Goal: Use online tool/utility: Utilize a website feature to perform a specific function

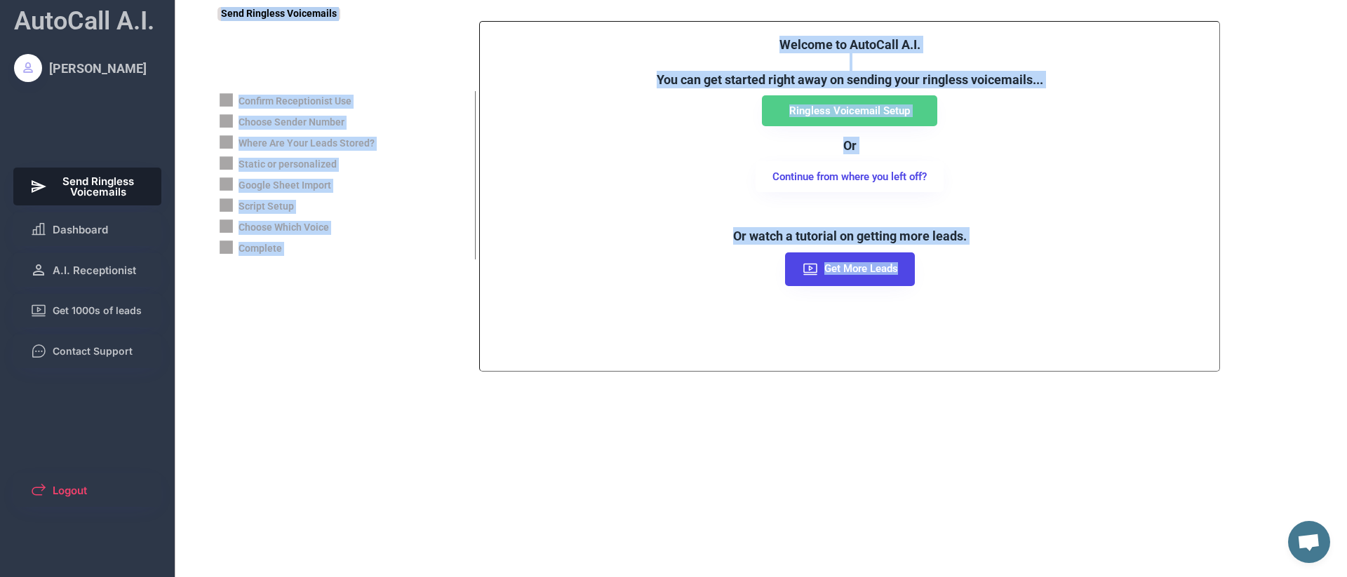
drag, startPoint x: 187, startPoint y: 10, endPoint x: 952, endPoint y: 376, distance: 848.6
click at [952, 375] on div "AutoCall A.I. [PERSON_NAME] Send Ringless Voicemails Dashboard A.I. Receptionis…" at bounding box center [673, 288] width 1347 height 577
click at [952, 376] on div "Send Ringless Voicemails Confirm Receptionist Use Choose Sender Number Where Ar…" at bounding box center [783, 221] width 1130 height 443
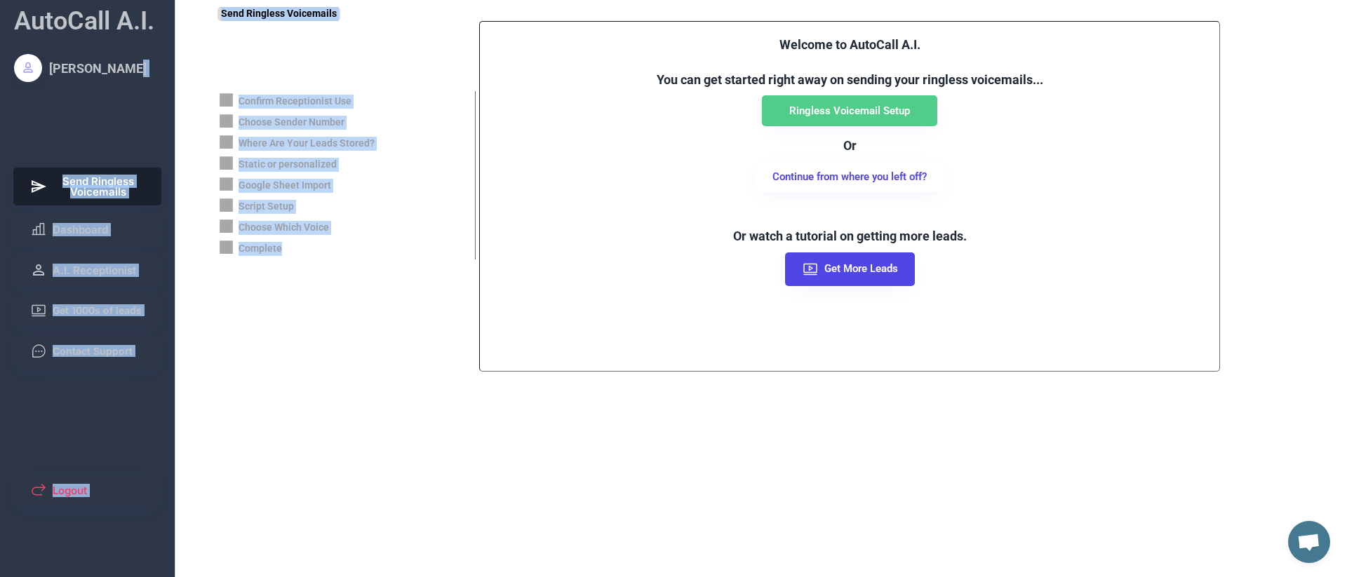
drag, startPoint x: 192, startPoint y: 85, endPoint x: 322, endPoint y: 310, distance: 260.0
click at [322, 310] on div "AutoCall A.I. [PERSON_NAME] Send Ringless Voicemails Dashboard A.I. Receptionis…" at bounding box center [673, 288] width 1347 height 577
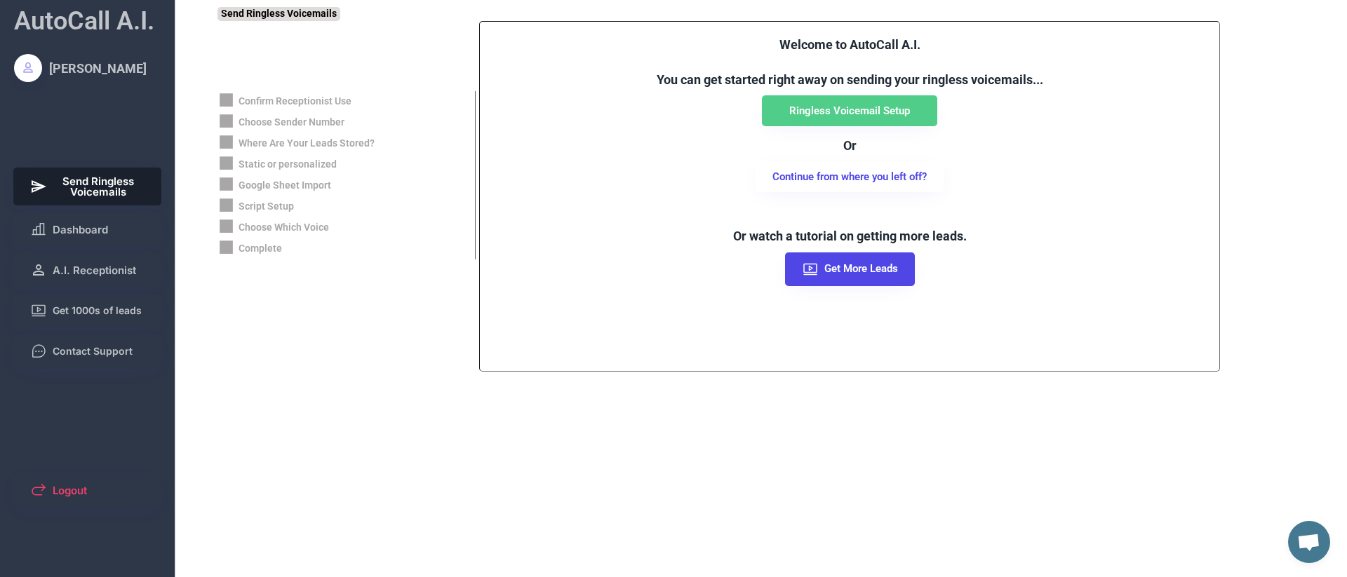
click at [322, 312] on div "Confirm Receptionist Use Choose Sender Number Where Are Your Leads Stored? Stat…" at bounding box center [779, 196] width 1123 height 351
drag, startPoint x: 297, startPoint y: 117, endPoint x: 290, endPoint y: 121, distance: 7.6
click at [296, 117] on div "Choose Sender Number" at bounding box center [292, 123] width 106 height 14
click at [283, 136] on div "Where Are Your Leads Stored?" at bounding box center [347, 143] width 258 height 21
click at [292, 166] on div "Static or personalized" at bounding box center [288, 165] width 98 height 14
